Goal: Task Accomplishment & Management: Manage account settings

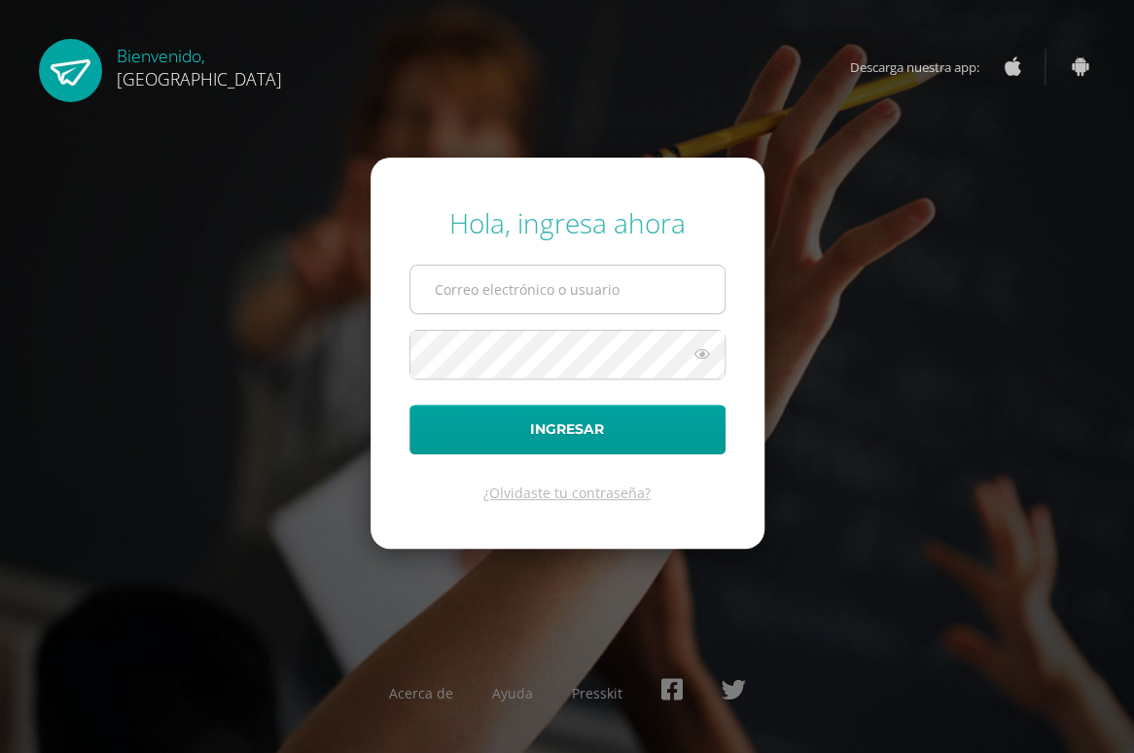
click at [445, 288] on input "text" at bounding box center [568, 290] width 314 height 48
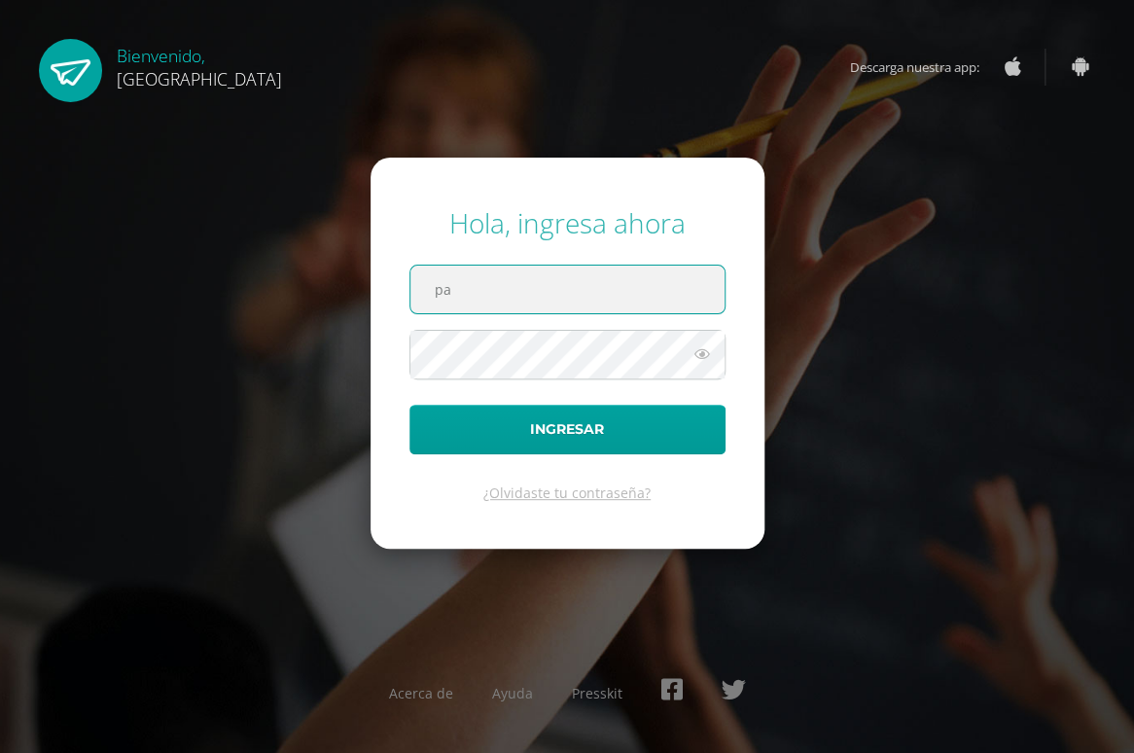
click at [467, 302] on input "pa" at bounding box center [568, 290] width 314 height 48
click at [458, 289] on input "pa" at bounding box center [568, 290] width 314 height 48
type input "p"
type input "pabloc2033@cig.edu.gt"
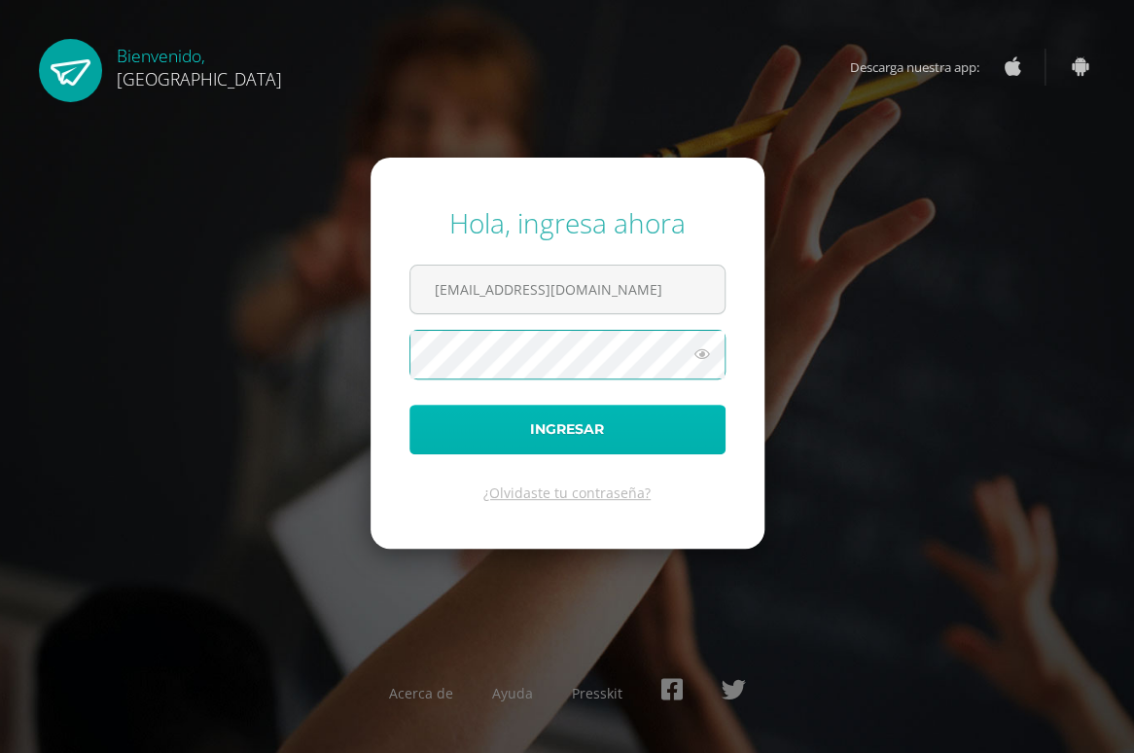
click at [473, 425] on button "Ingresar" at bounding box center [568, 430] width 316 height 50
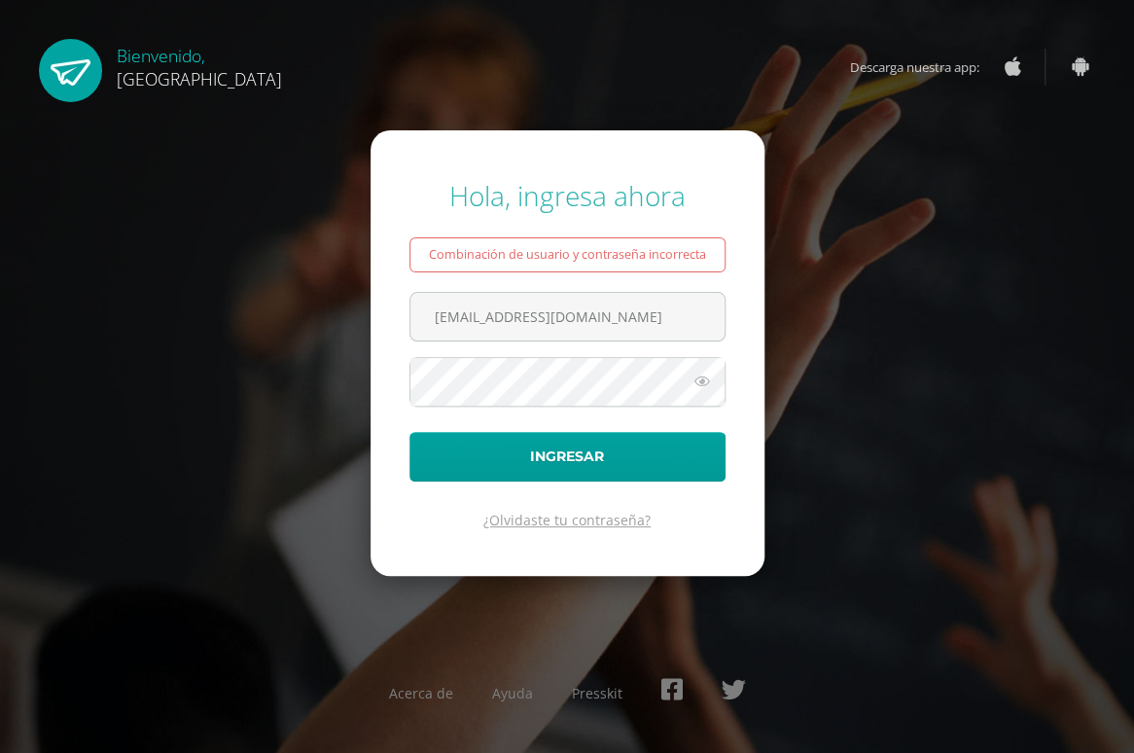
click at [567, 518] on link "¿Olvidaste tu contraseña?" at bounding box center [566, 520] width 167 height 18
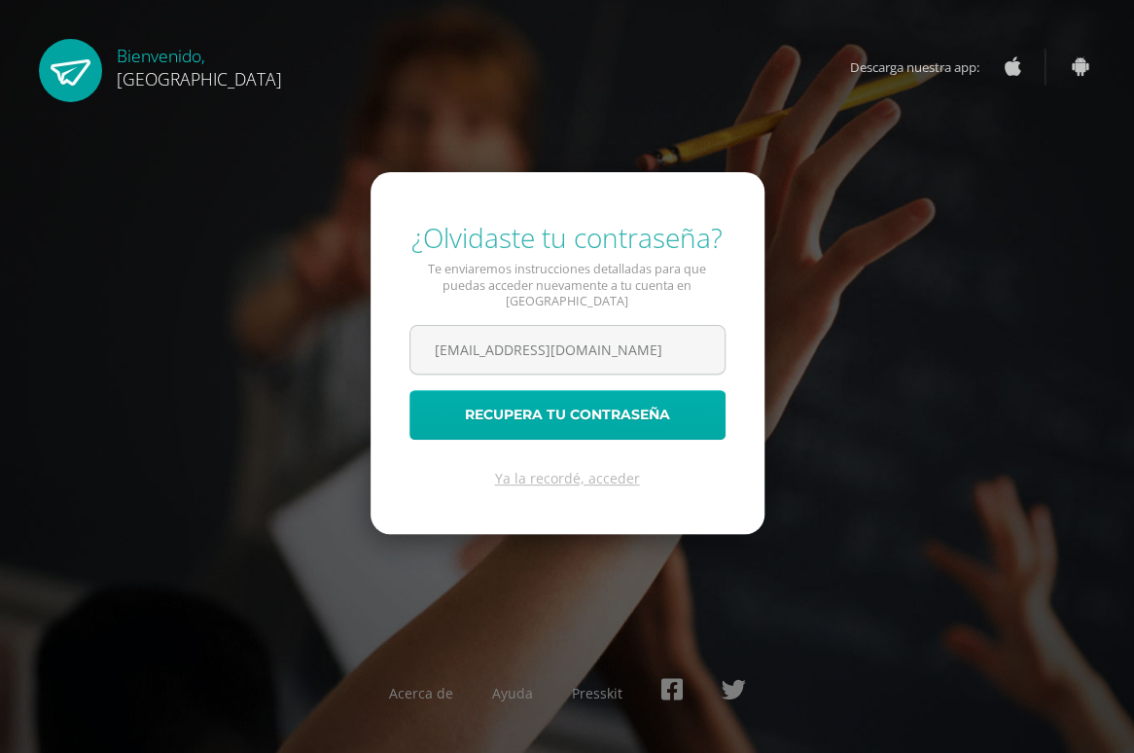
type input "ecabrera@sumin.com.gt"
click at [538, 407] on button "Recupera tu contraseña" at bounding box center [568, 415] width 316 height 50
